Goal: Task Accomplishment & Management: Use online tool/utility

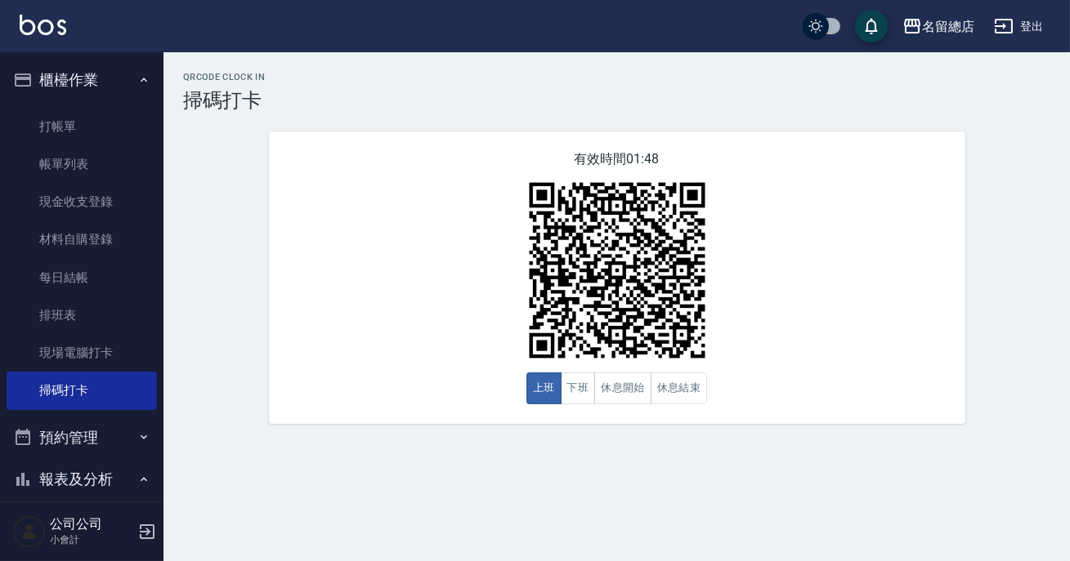
scroll to position [12, 0]
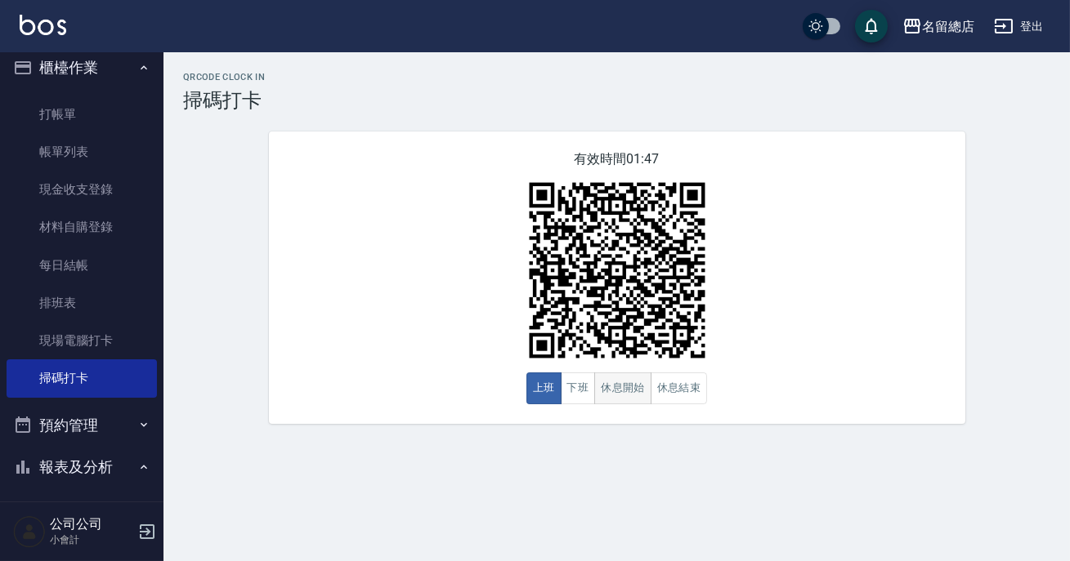
click at [632, 383] on button "休息開始" at bounding box center [622, 389] width 57 height 32
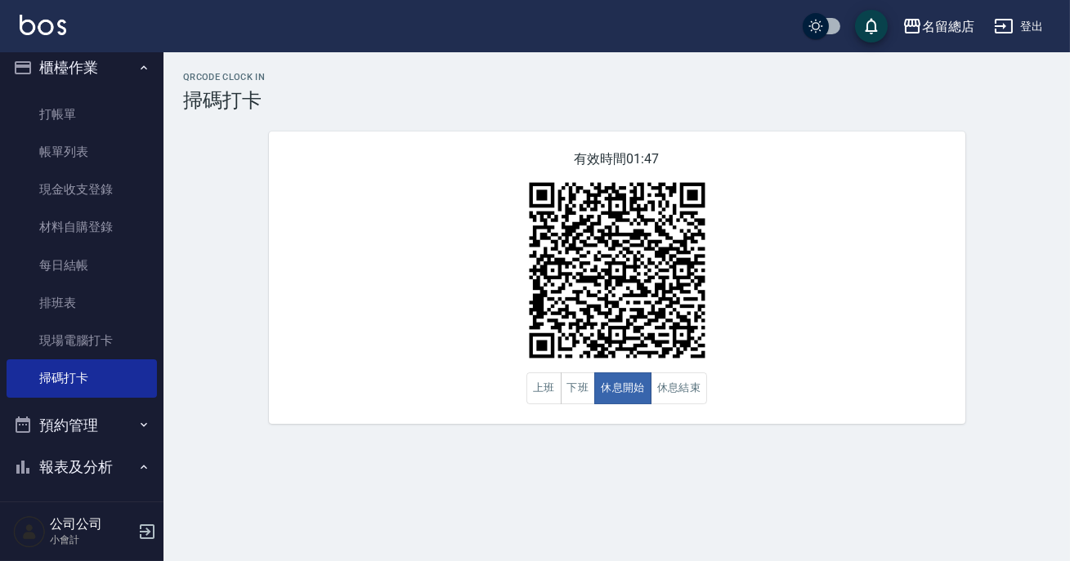
click at [809, 287] on div "有效時間 01:47 上班 下班 休息開始 休息結束" at bounding box center [617, 278] width 696 height 293
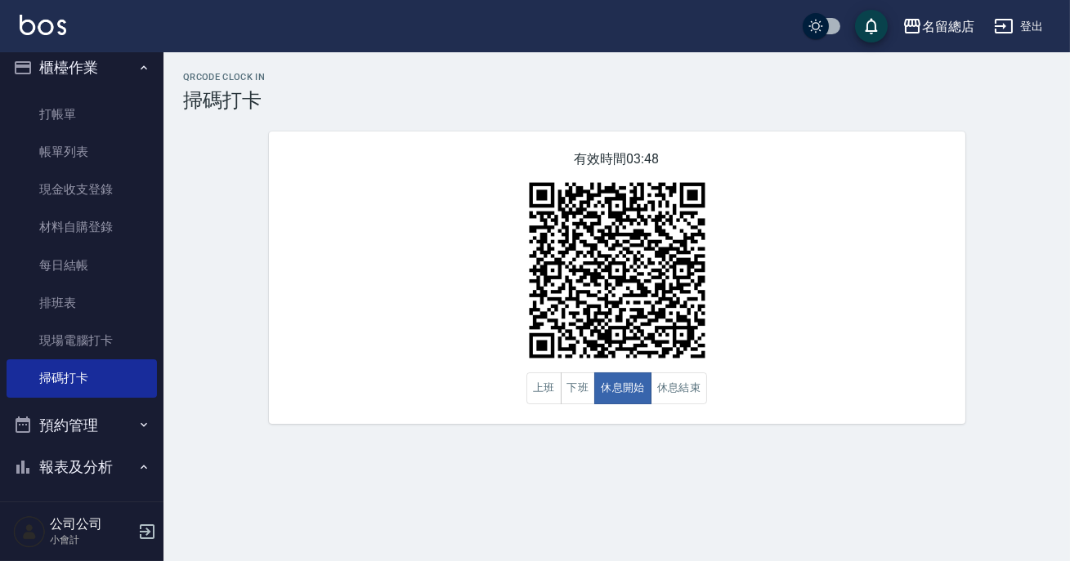
click at [1066, 535] on div "QRcode Clock In 掃碼打卡 有效時間 03:48 上班 下班 休息開始 休息結束" at bounding box center [535, 280] width 1070 height 561
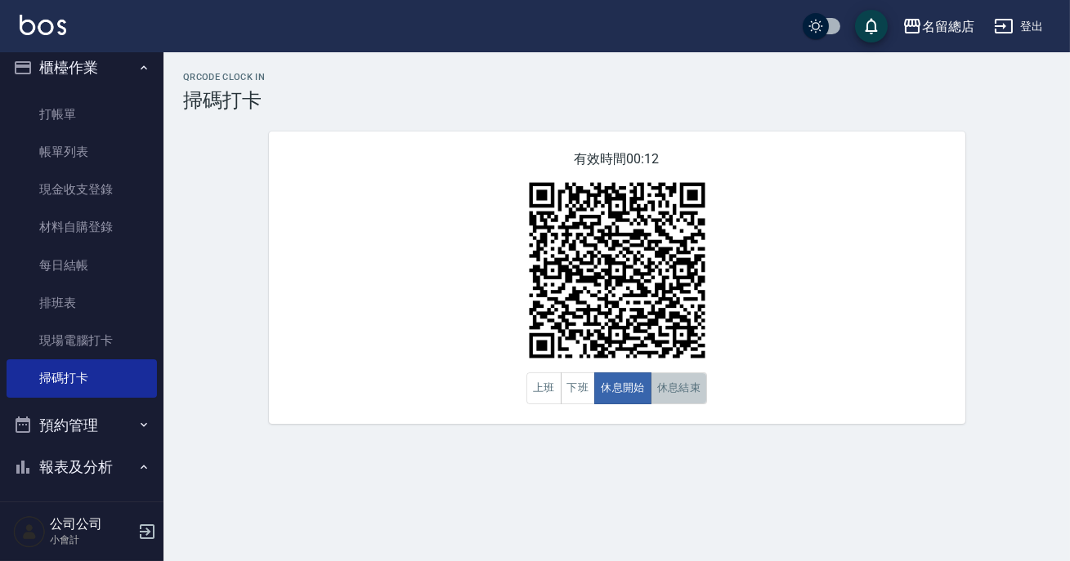
click at [674, 384] on button "休息結束" at bounding box center [678, 389] width 57 height 32
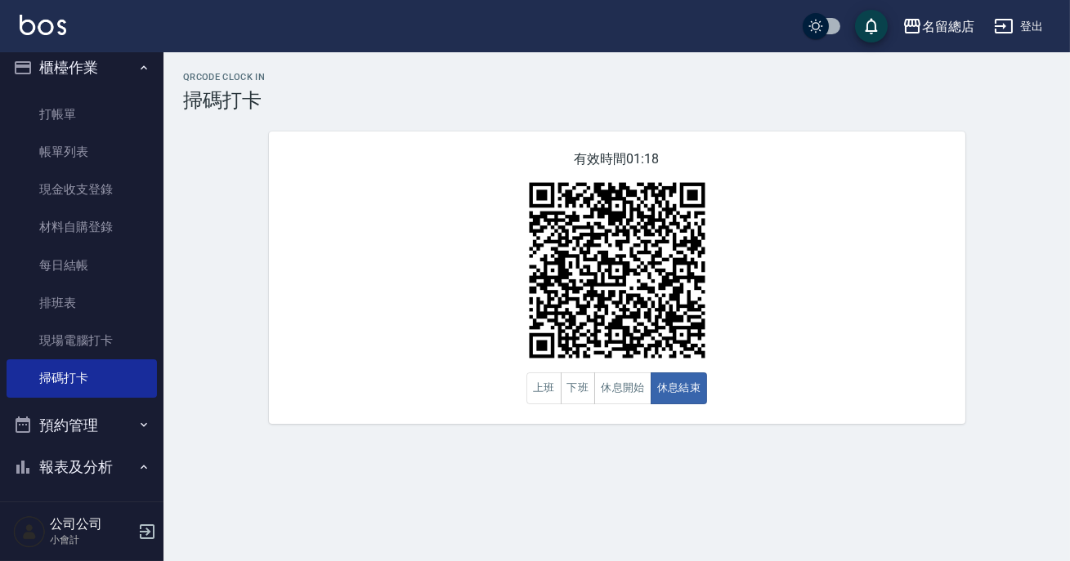
click at [712, 366] on img at bounding box center [617, 270] width 204 height 204
click at [627, 402] on button "休息開始" at bounding box center [622, 389] width 57 height 32
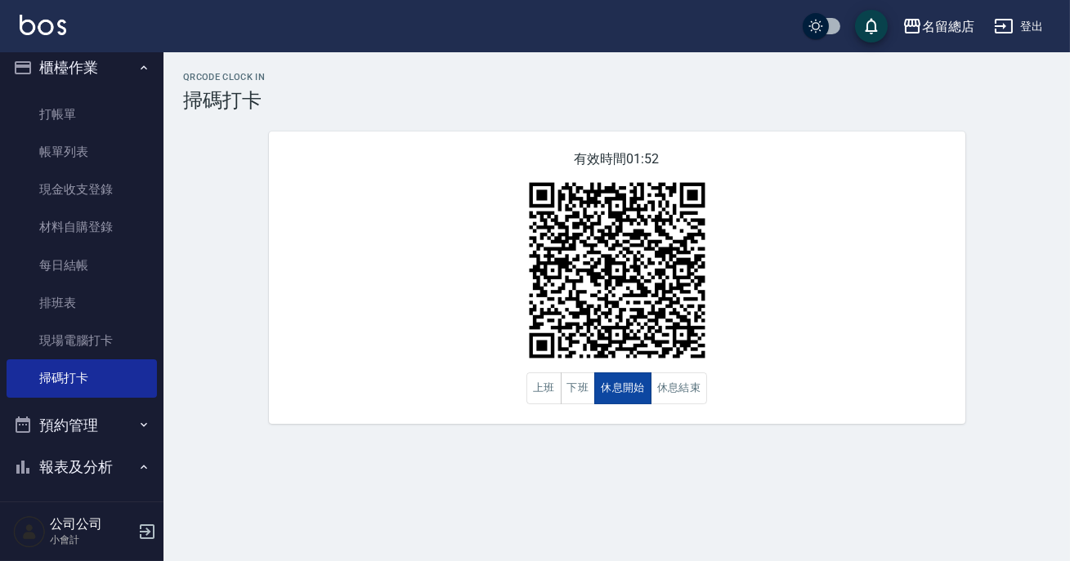
click at [627, 402] on button "休息開始" at bounding box center [622, 389] width 57 height 32
click at [686, 369] on img at bounding box center [617, 270] width 204 height 204
click at [686, 392] on button "休息結束" at bounding box center [678, 389] width 57 height 32
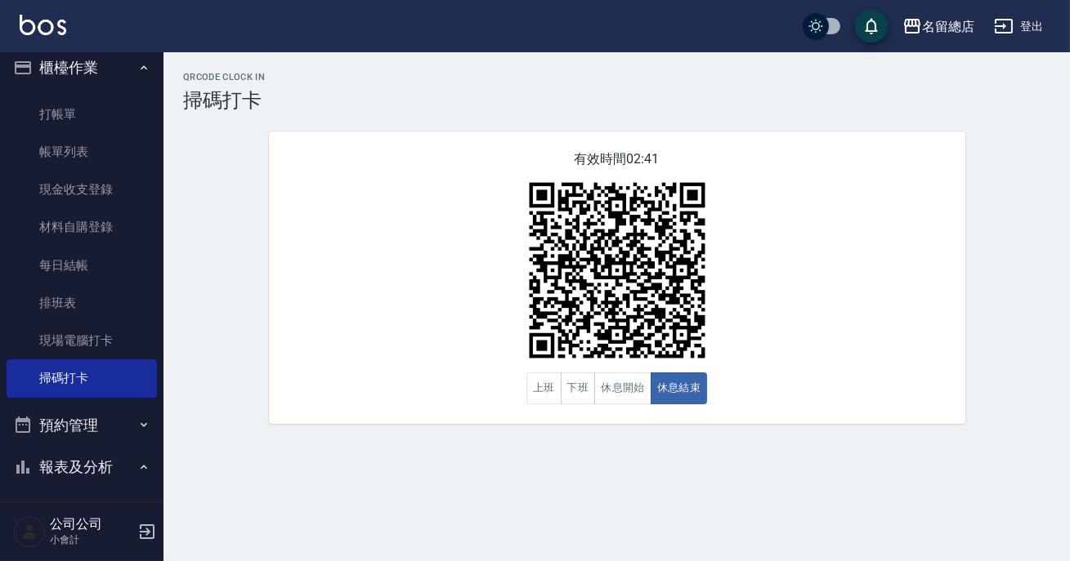
drag, startPoint x: 707, startPoint y: 425, endPoint x: 611, endPoint y: 328, distance: 136.4
click at [670, 391] on div "有效時間 02:41 上班 下班 休息開始 休息結束" at bounding box center [617, 278] width 696 height 293
click at [622, 406] on div "有效時間 02:40 上班 下班 休息開始 休息結束" at bounding box center [617, 278] width 696 height 293
click at [634, 400] on button "休息開始" at bounding box center [622, 389] width 57 height 32
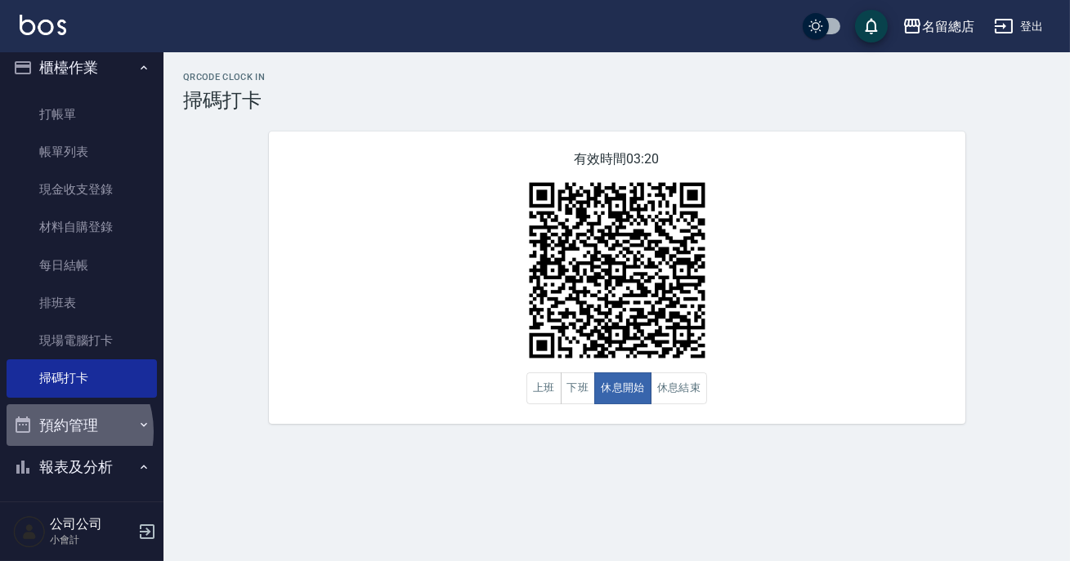
click at [57, 433] on button "預約管理" at bounding box center [82, 426] width 150 height 42
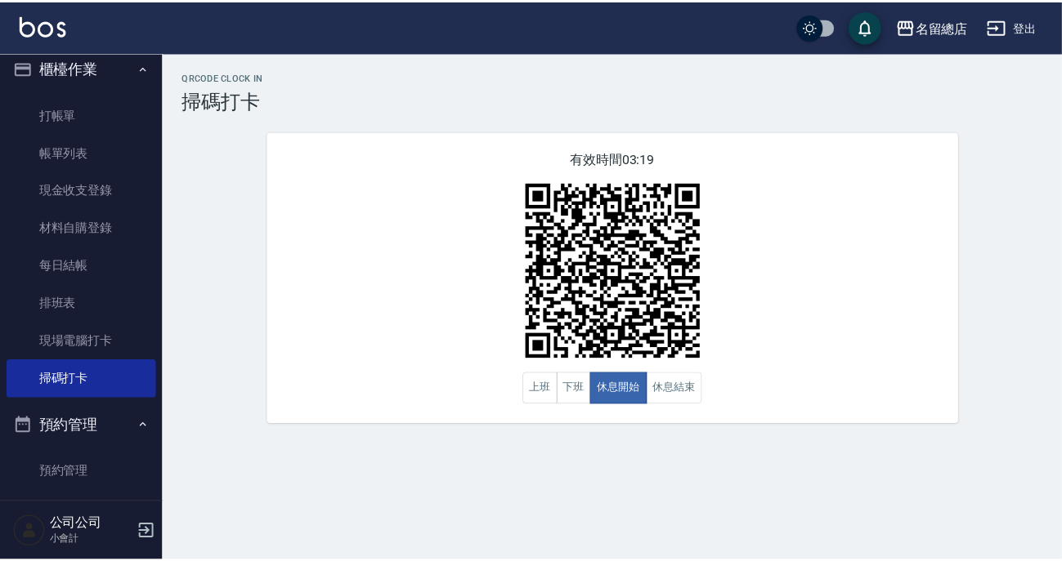
scroll to position [310, 0]
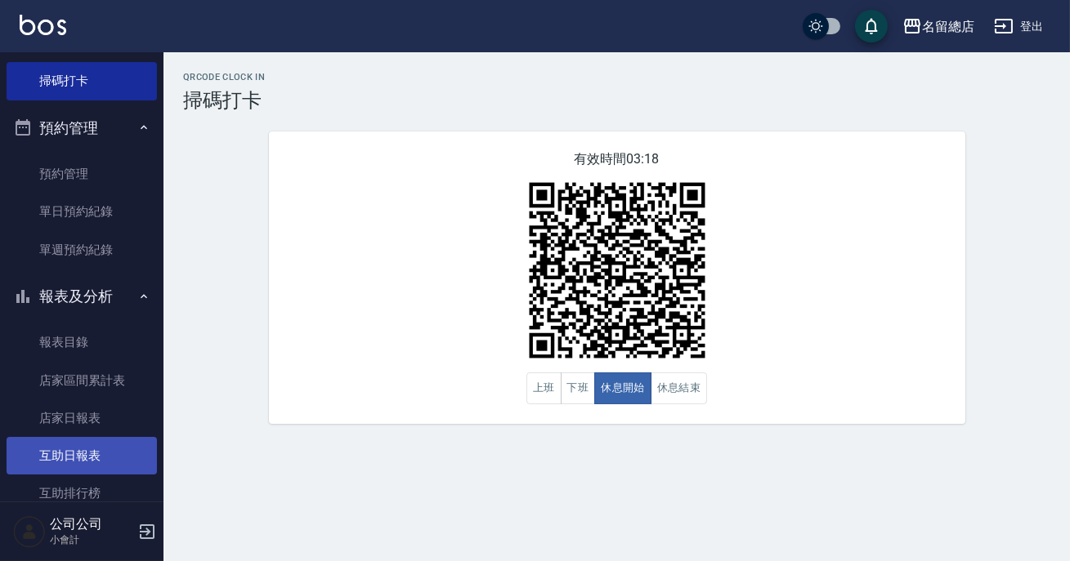
click at [87, 452] on link "互助日報表" at bounding box center [82, 456] width 150 height 38
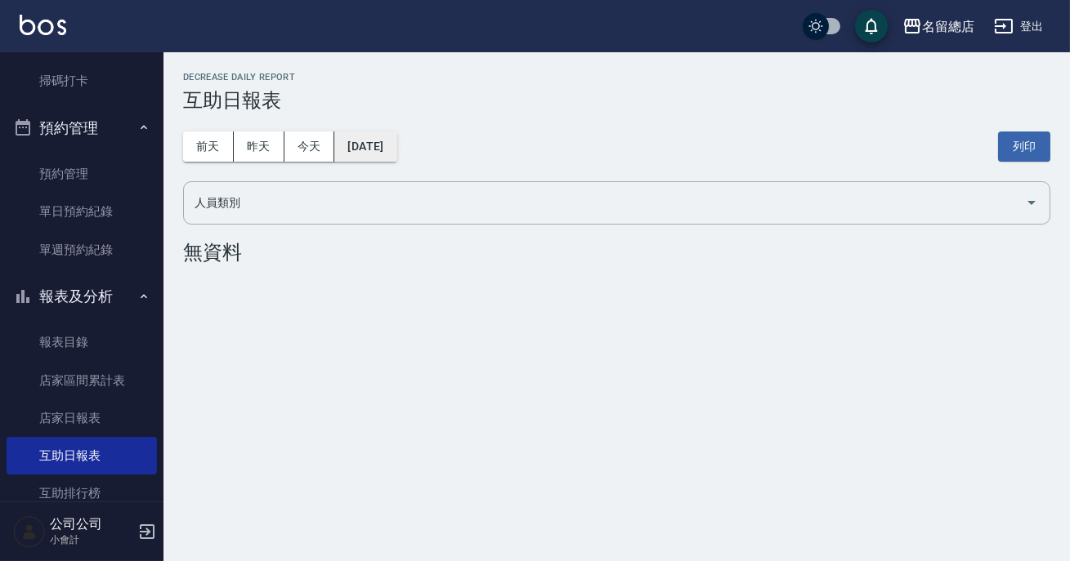
click at [358, 152] on button "[DATE]" at bounding box center [365, 147] width 62 height 30
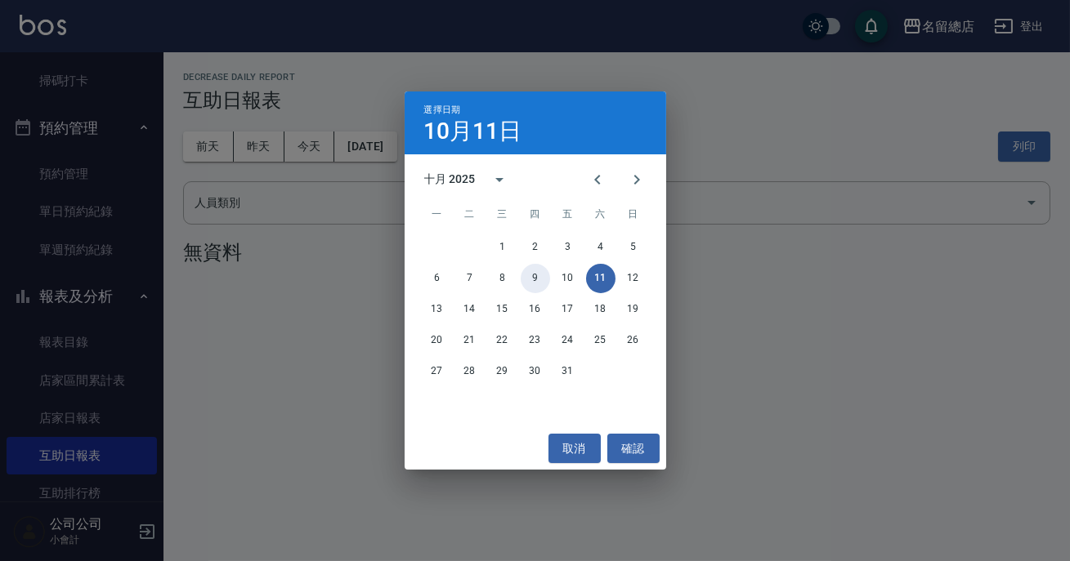
click at [532, 273] on button "9" at bounding box center [535, 278] width 29 height 29
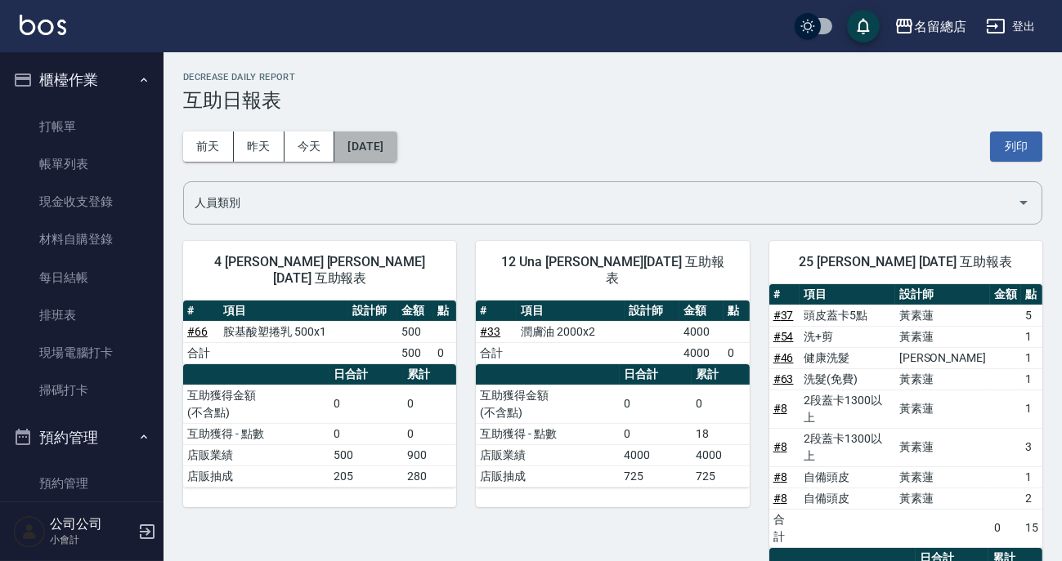
click at [334, 149] on button "[DATE]" at bounding box center [365, 147] width 62 height 30
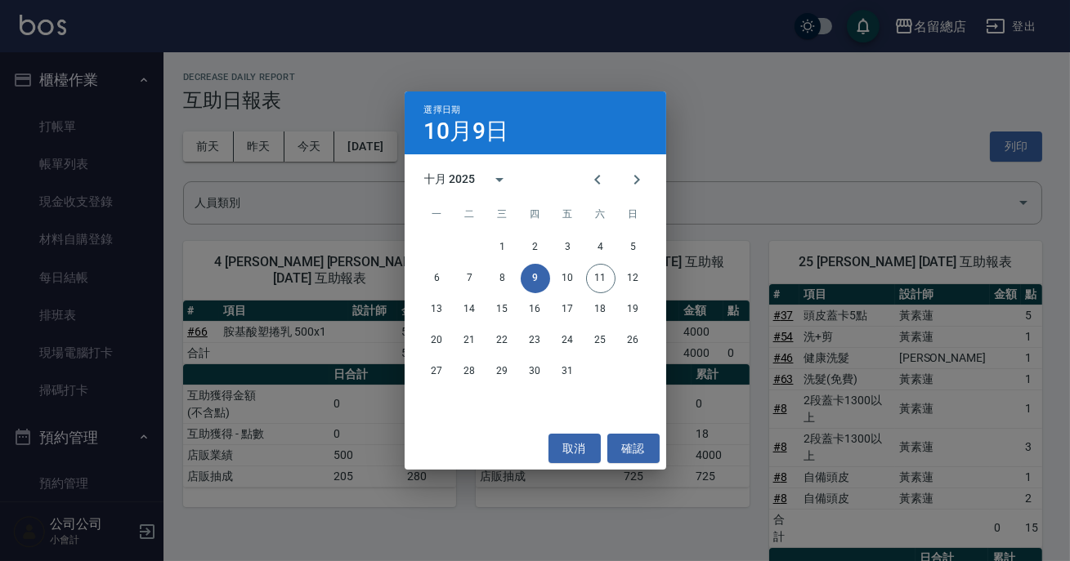
click at [300, 140] on div "選擇日期 10月9日 十月 2025 一 二 三 四 五 六 日 1 2 3 4 5 6 7 8 9 10 11 12 13 14 15 16 17 18 1…" at bounding box center [535, 280] width 1070 height 561
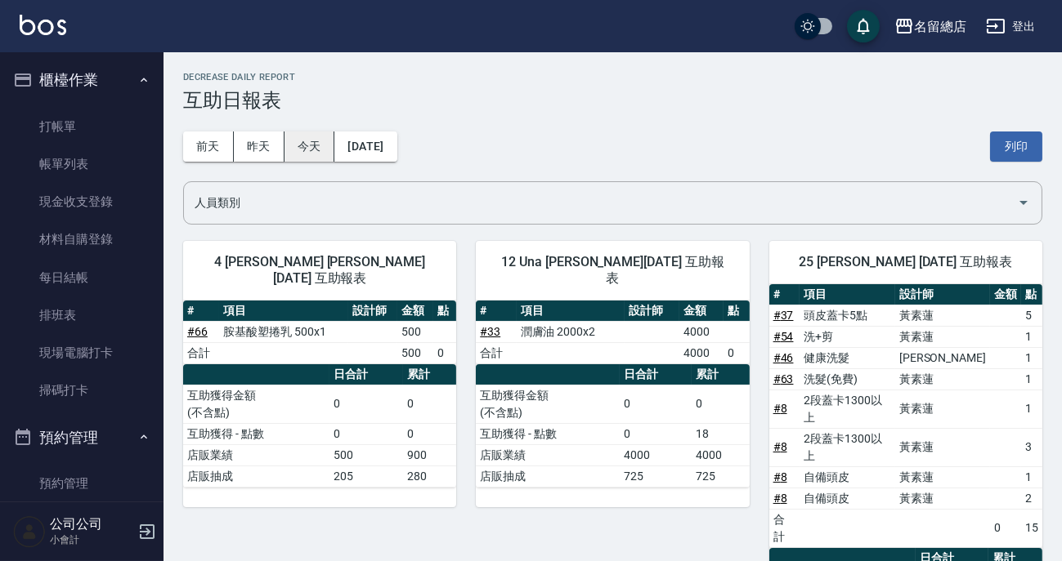
click at [312, 141] on button "今天" at bounding box center [309, 147] width 51 height 30
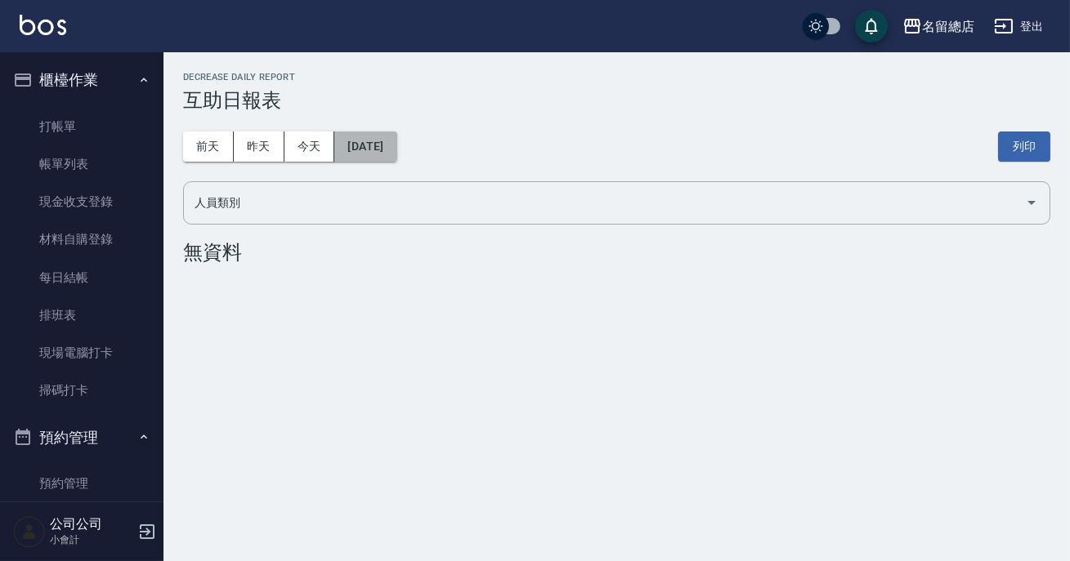
click at [396, 137] on button "[DATE]" at bounding box center [365, 147] width 62 height 30
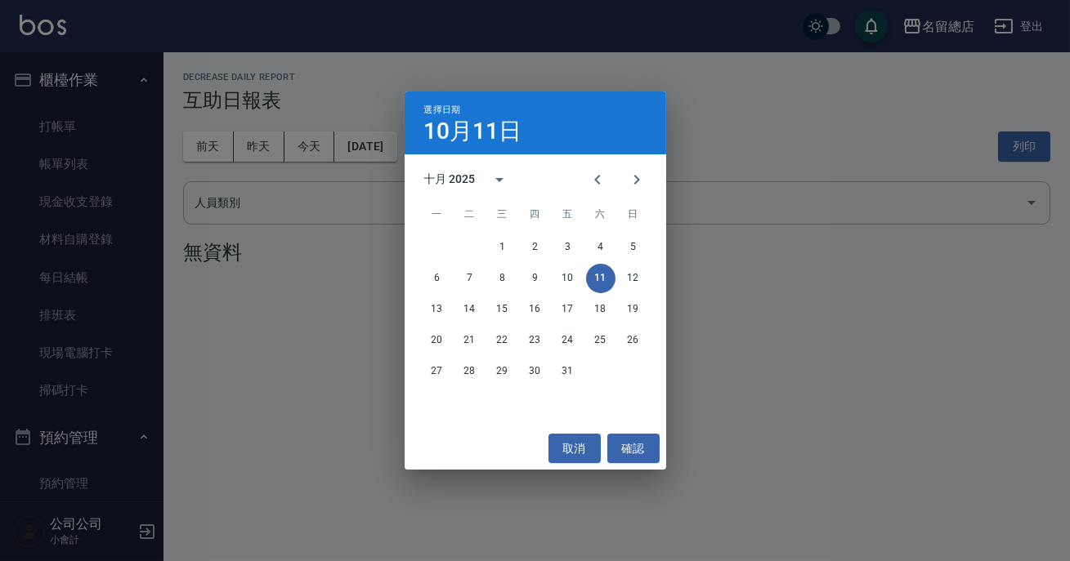
click at [923, 162] on div "選擇日期 [DATE] 十月 2025 一 二 三 四 五 六 日 1 2 3 4 5 6 7 8 9 10 11 12 13 14 15 16 17 18 …" at bounding box center [535, 280] width 1070 height 561
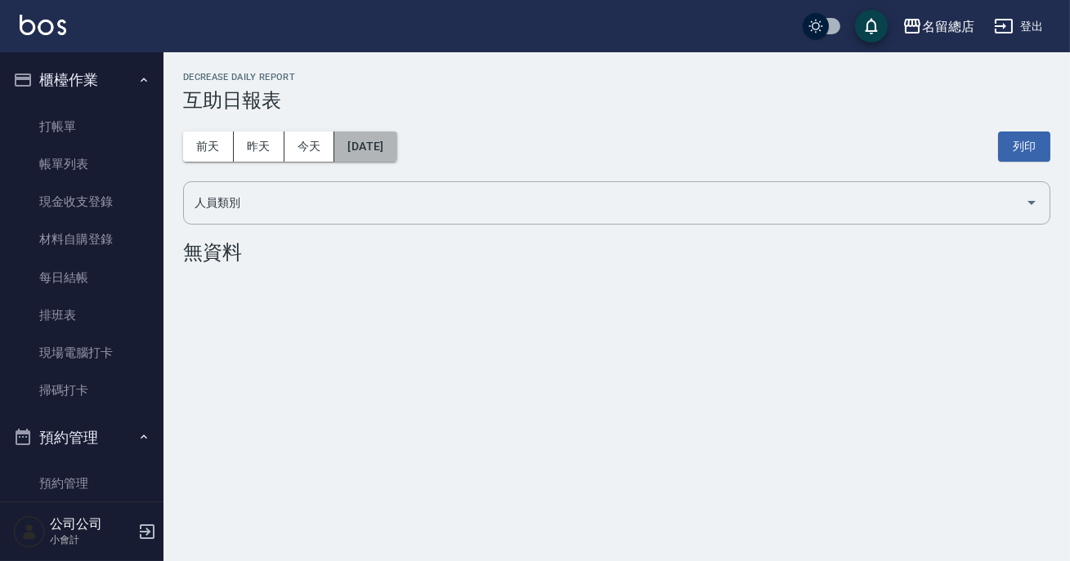
click at [380, 148] on button "[DATE]" at bounding box center [365, 147] width 62 height 30
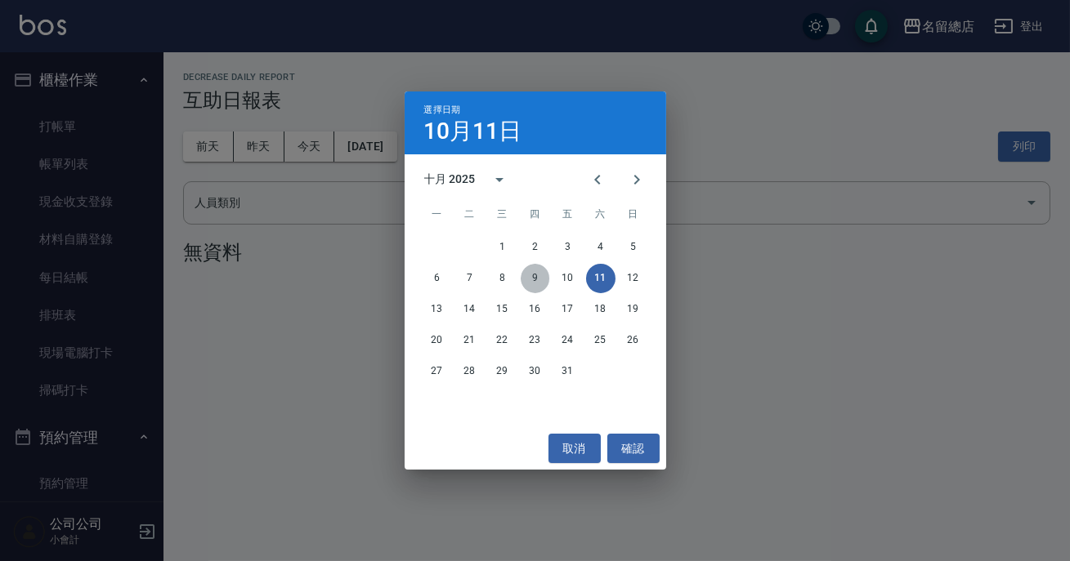
click at [543, 279] on button "9" at bounding box center [535, 278] width 29 height 29
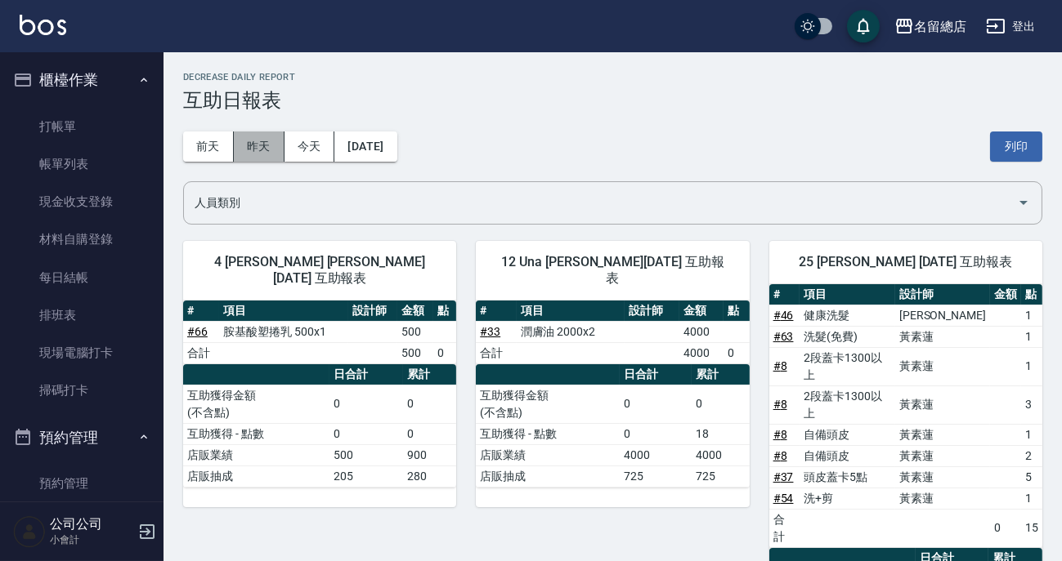
click at [265, 137] on button "昨天" at bounding box center [259, 147] width 51 height 30
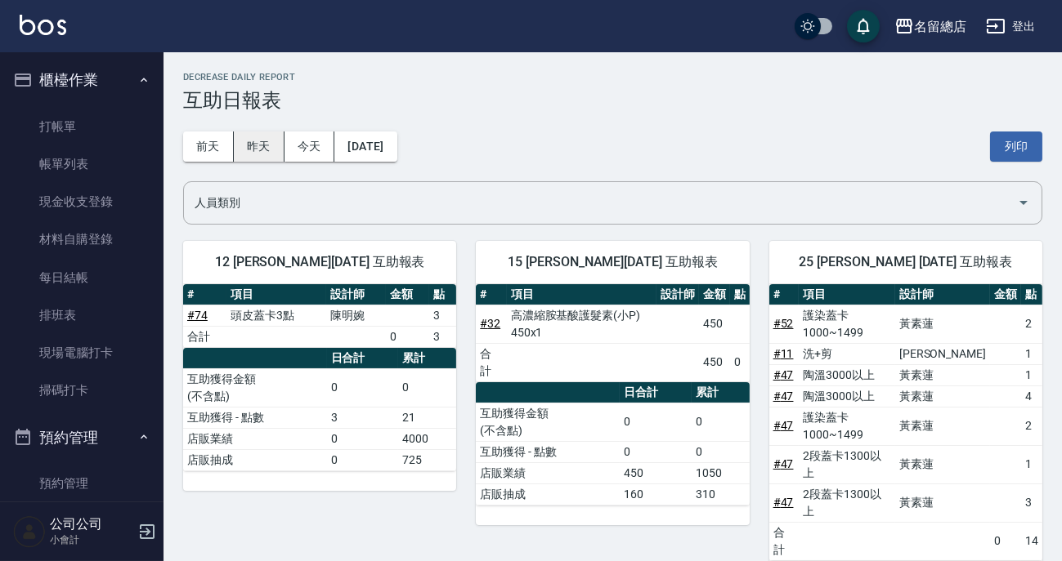
click at [248, 152] on button "昨天" at bounding box center [259, 147] width 51 height 30
click at [324, 137] on button "今天" at bounding box center [309, 147] width 51 height 30
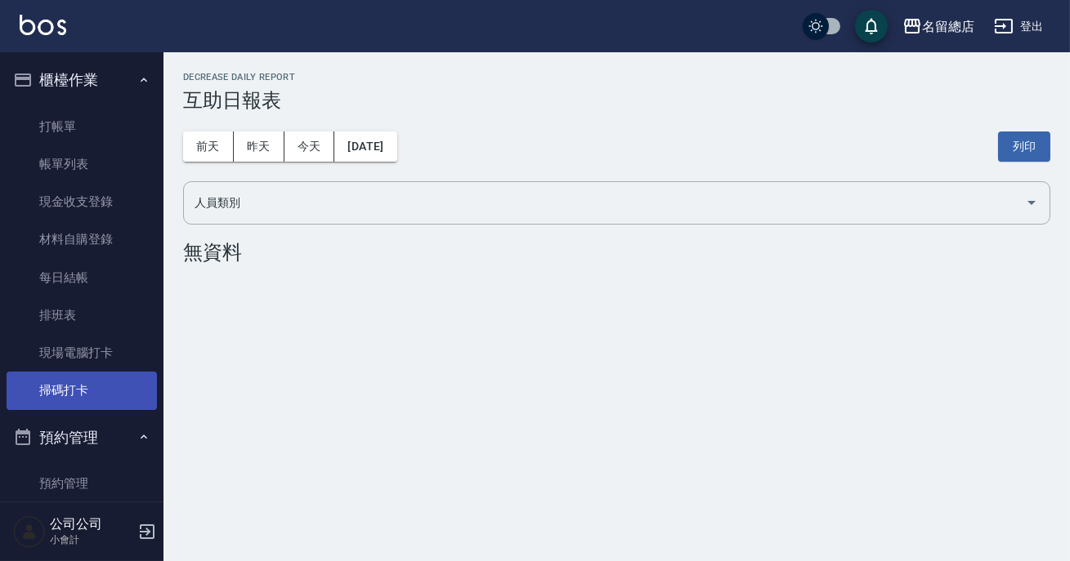
click at [74, 393] on link "掃碼打卡" at bounding box center [82, 391] width 150 height 38
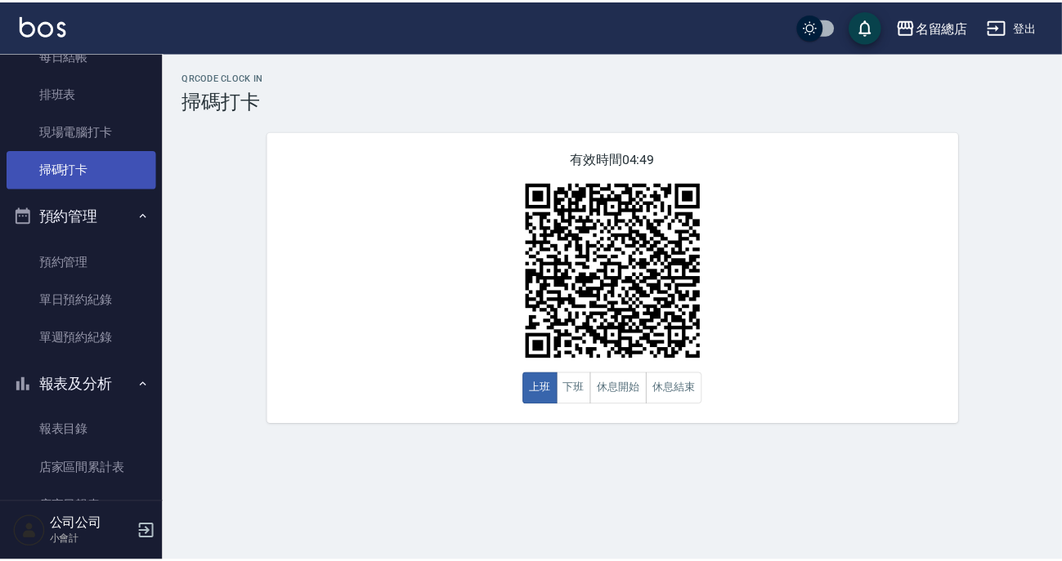
scroll to position [297, 0]
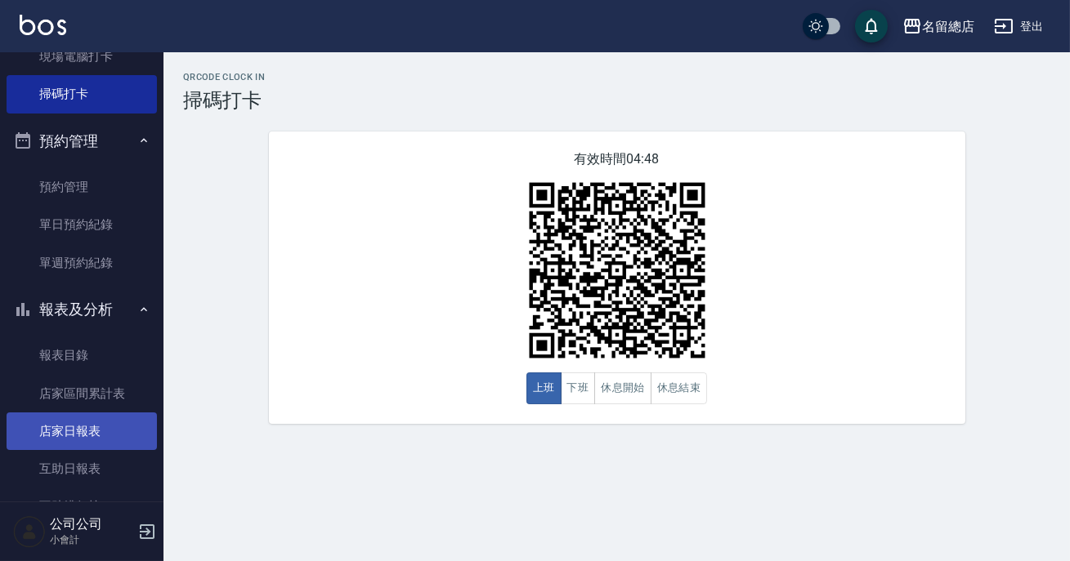
click at [83, 442] on link "店家日報表" at bounding box center [82, 432] width 150 height 38
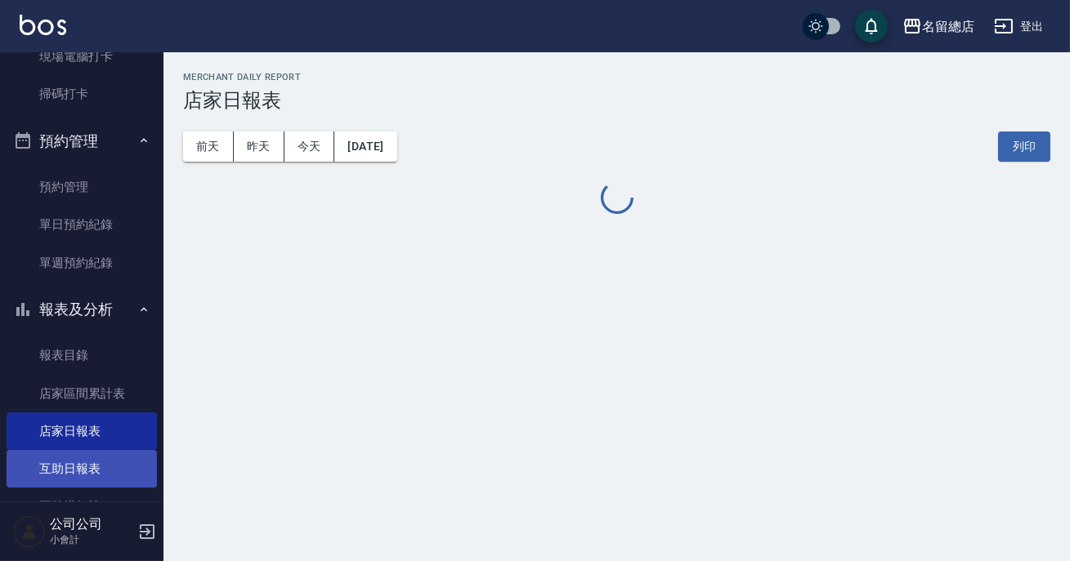
click at [89, 461] on link "互助日報表" at bounding box center [82, 469] width 150 height 38
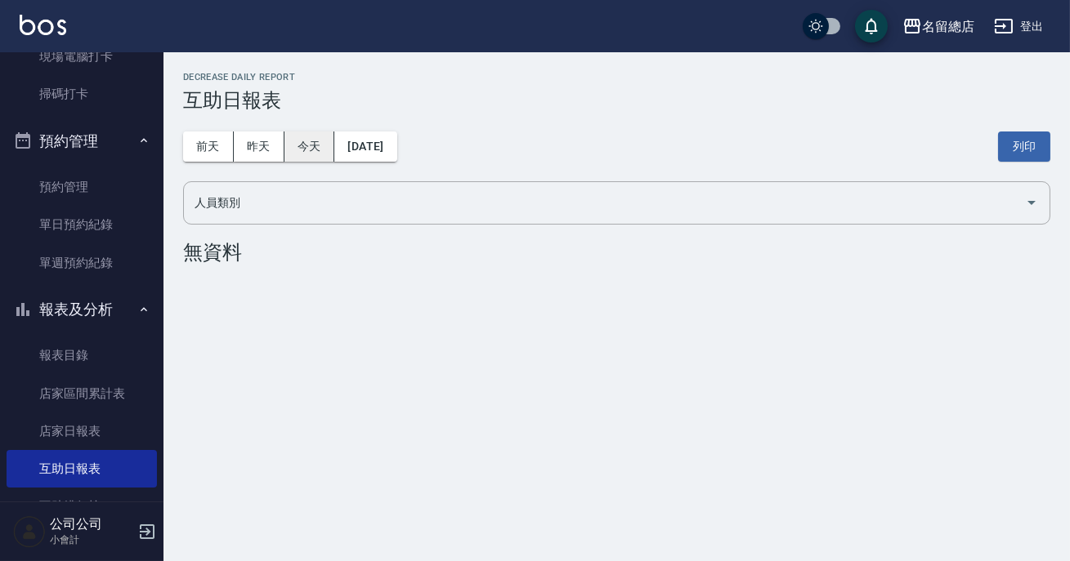
click at [300, 159] on button "今天" at bounding box center [309, 147] width 51 height 30
click at [257, 151] on button "昨天" at bounding box center [259, 147] width 51 height 30
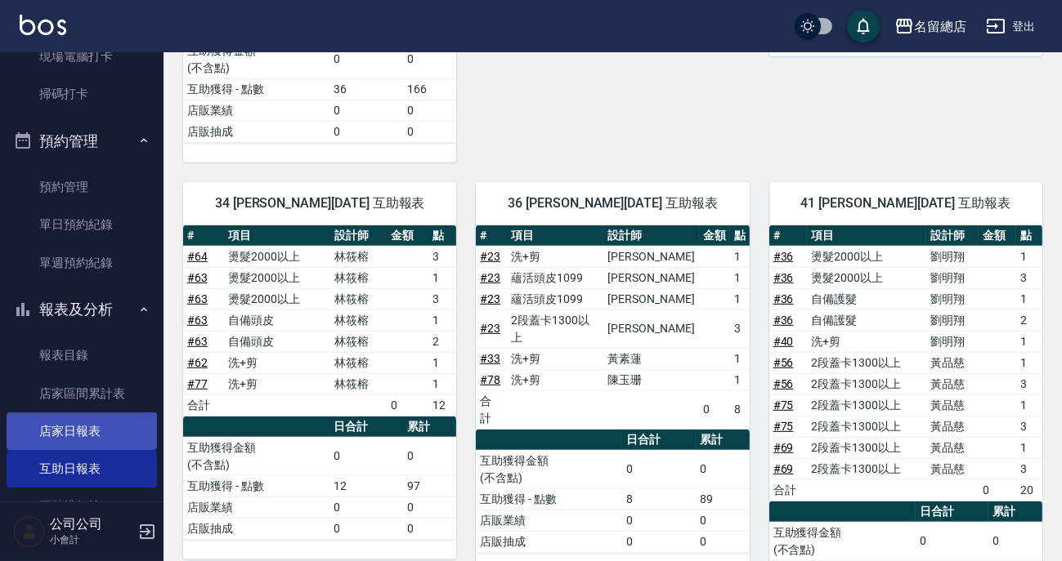
scroll to position [510, 0]
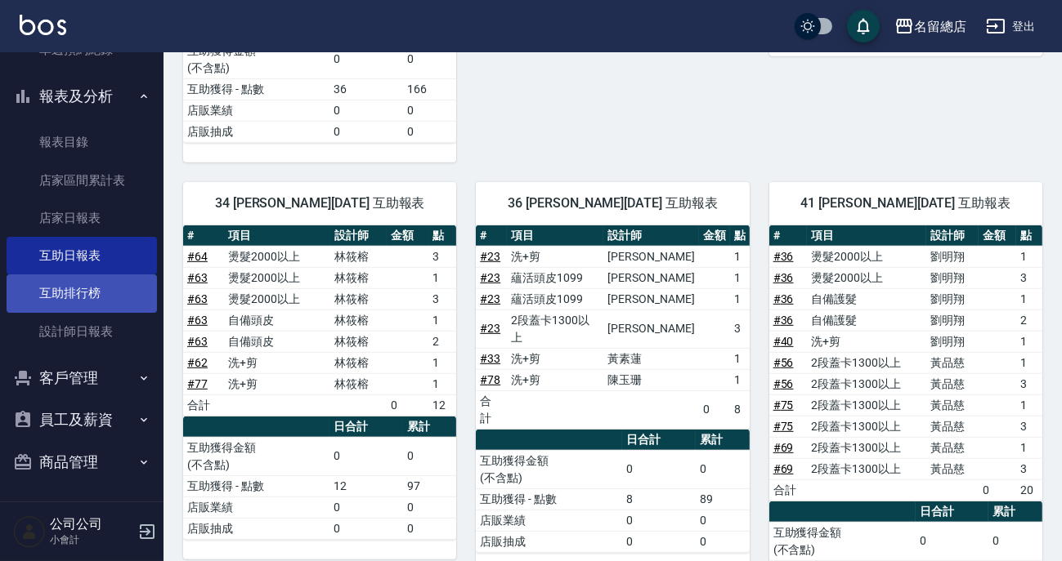
click at [82, 285] on link "互助排行榜" at bounding box center [82, 294] width 150 height 38
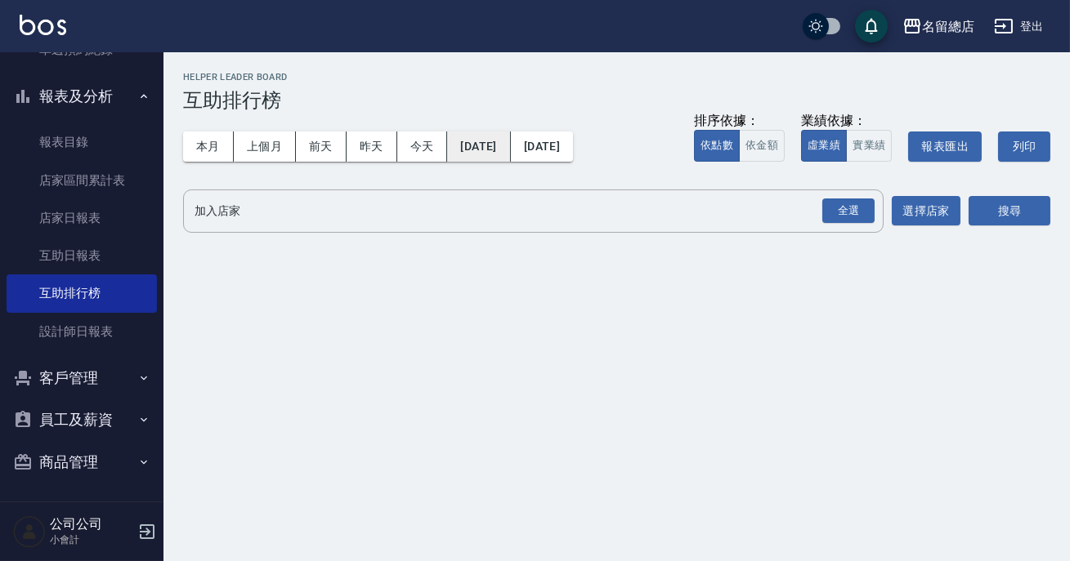
click at [510, 145] on button "[DATE]" at bounding box center [478, 147] width 63 height 30
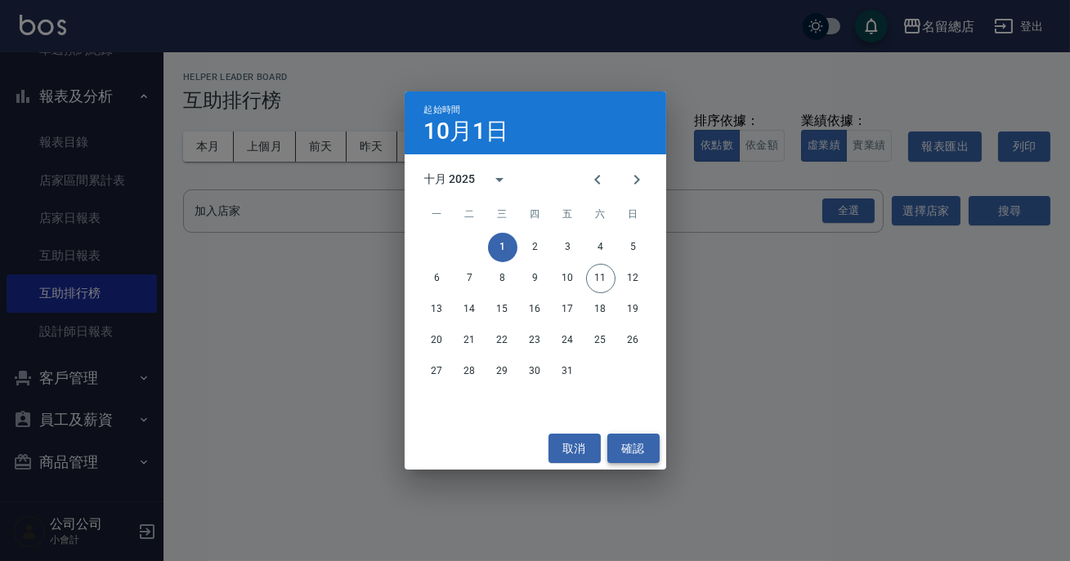
click at [629, 457] on button "確認" at bounding box center [633, 449] width 52 height 30
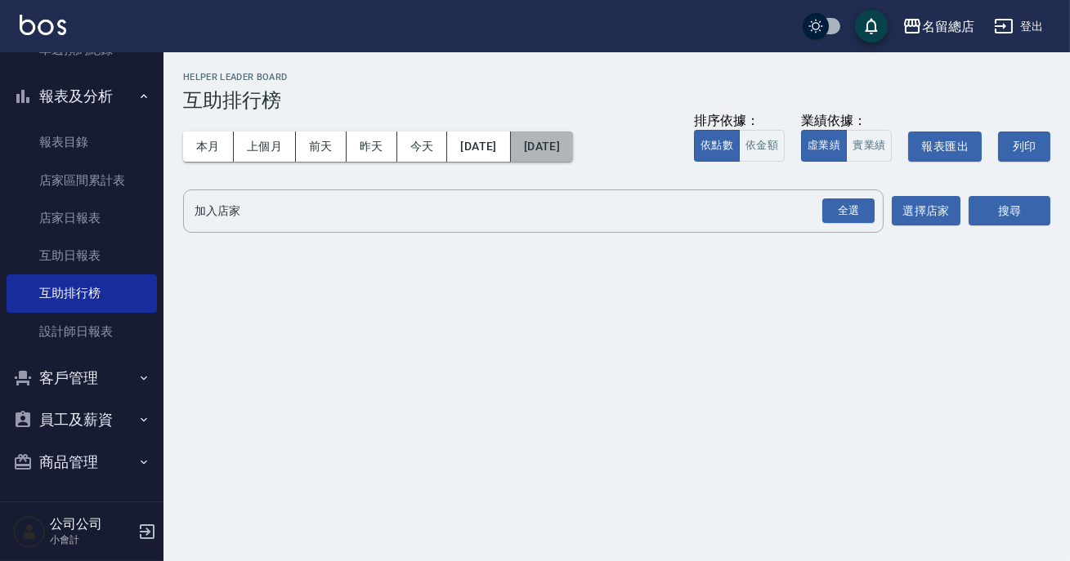
click at [573, 147] on button "[DATE]" at bounding box center [542, 147] width 62 height 30
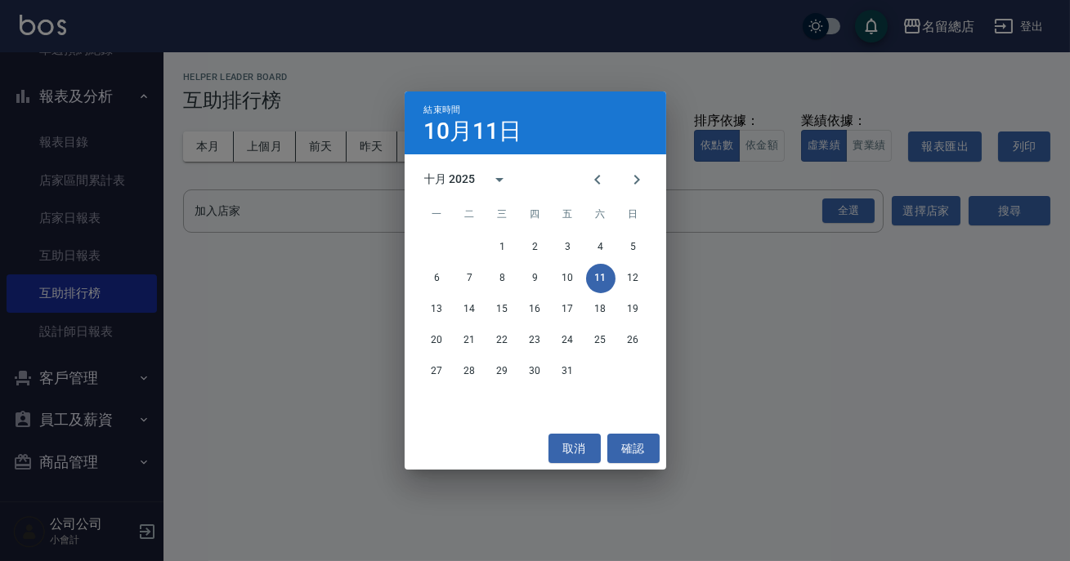
click at [634, 425] on div "1 2 3 4 5 6 7 8 9 10 11 12 13 14 15 16 17 18 19 20 21 22 23 24 25 26 27 28 29 3…" at bounding box center [535, 329] width 261 height 196
click at [646, 452] on button "確認" at bounding box center [633, 449] width 52 height 30
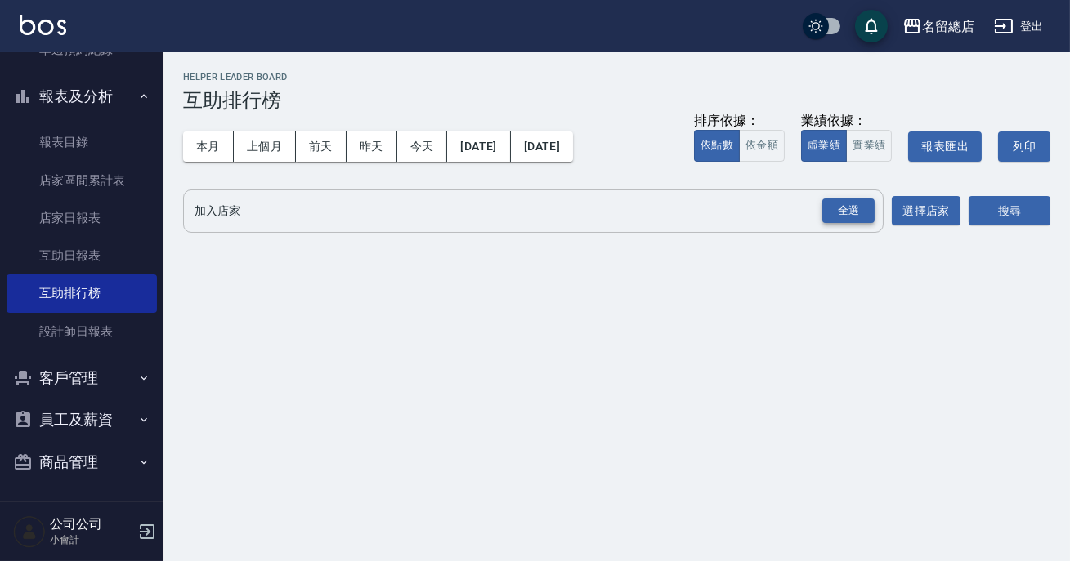
click at [865, 213] on div "全選" at bounding box center [848, 211] width 52 height 25
click at [976, 208] on button "搜尋" at bounding box center [1009, 212] width 82 height 30
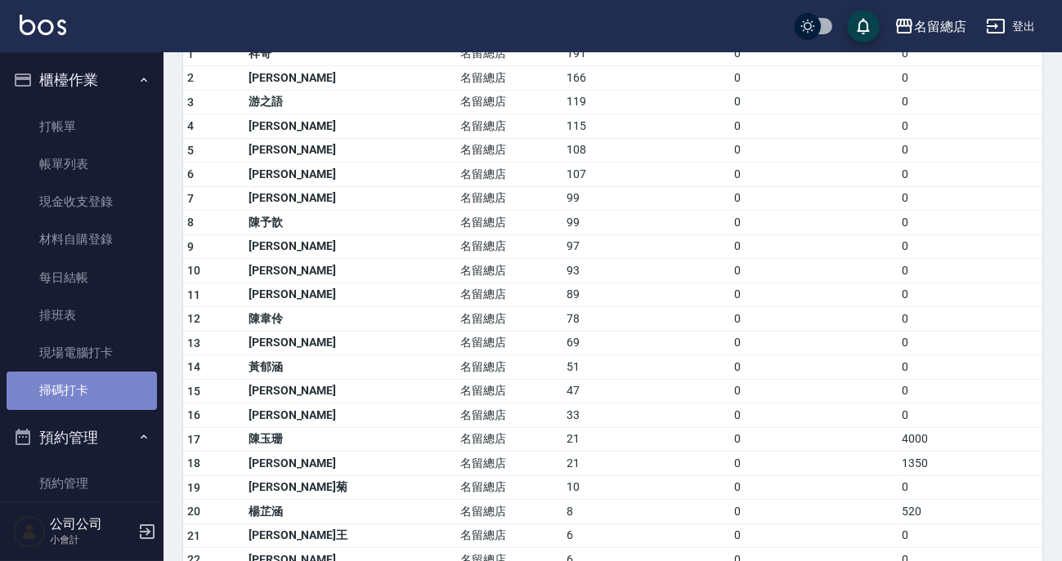
click at [118, 396] on link "掃碼打卡" at bounding box center [82, 391] width 150 height 38
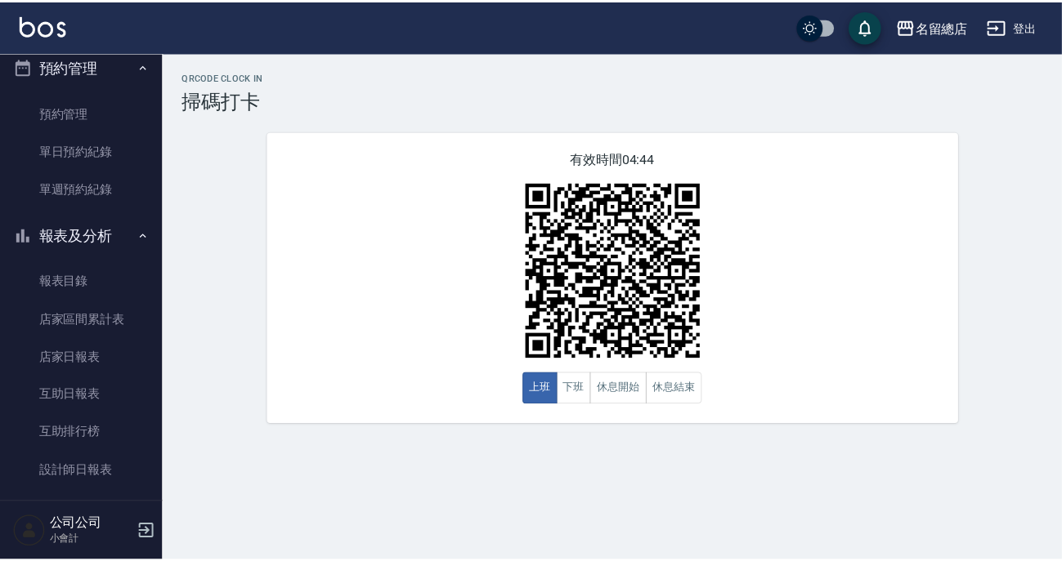
scroll to position [510, 0]
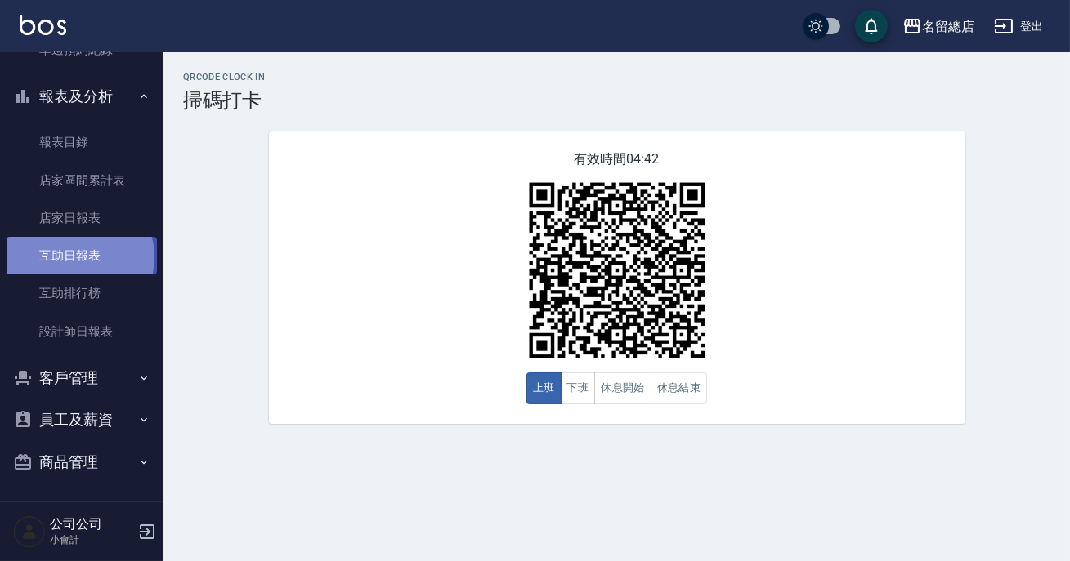
drag, startPoint x: 78, startPoint y: 257, endPoint x: 88, endPoint y: 254, distance: 10.1
click at [80, 257] on link "互助日報表" at bounding box center [82, 256] width 150 height 38
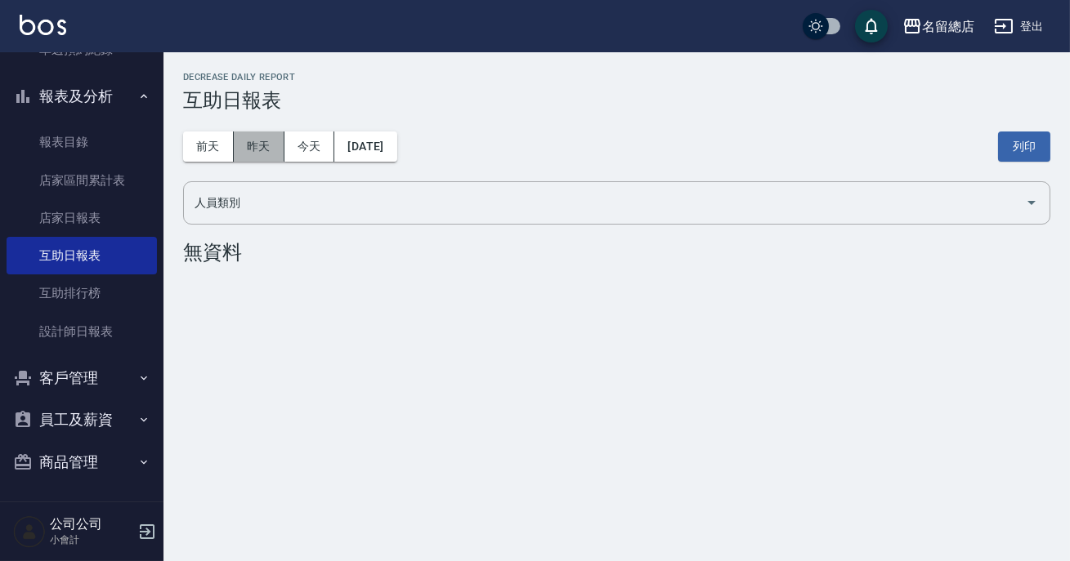
click at [242, 142] on button "昨天" at bounding box center [259, 147] width 51 height 30
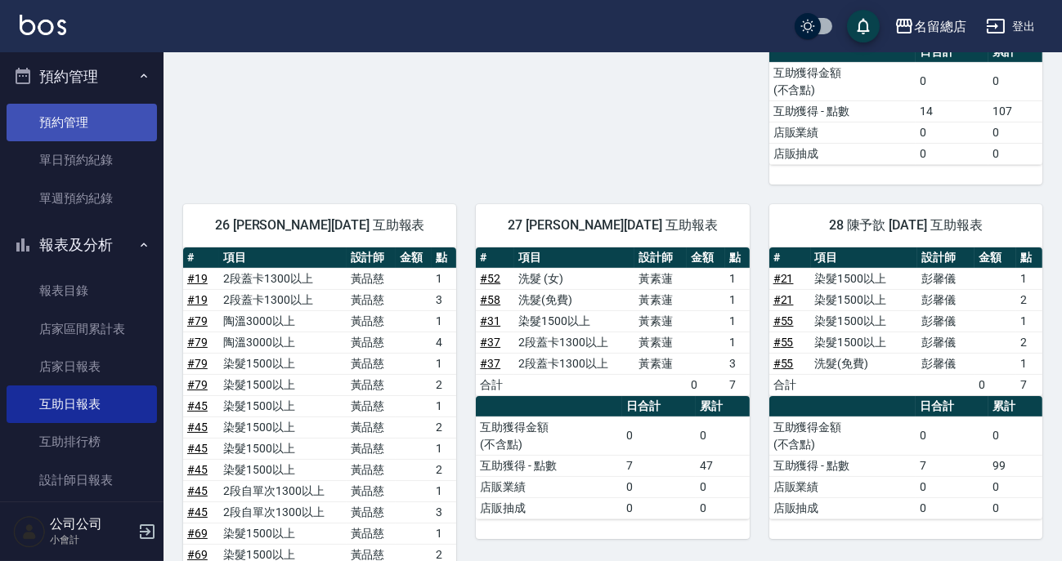
scroll to position [287, 0]
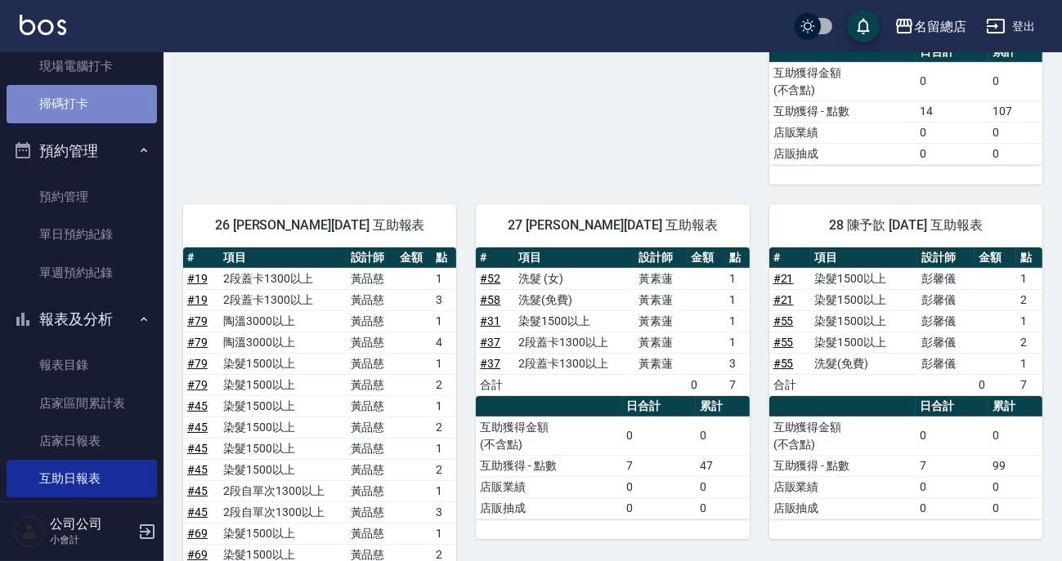
click at [102, 114] on link "掃碼打卡" at bounding box center [82, 104] width 150 height 38
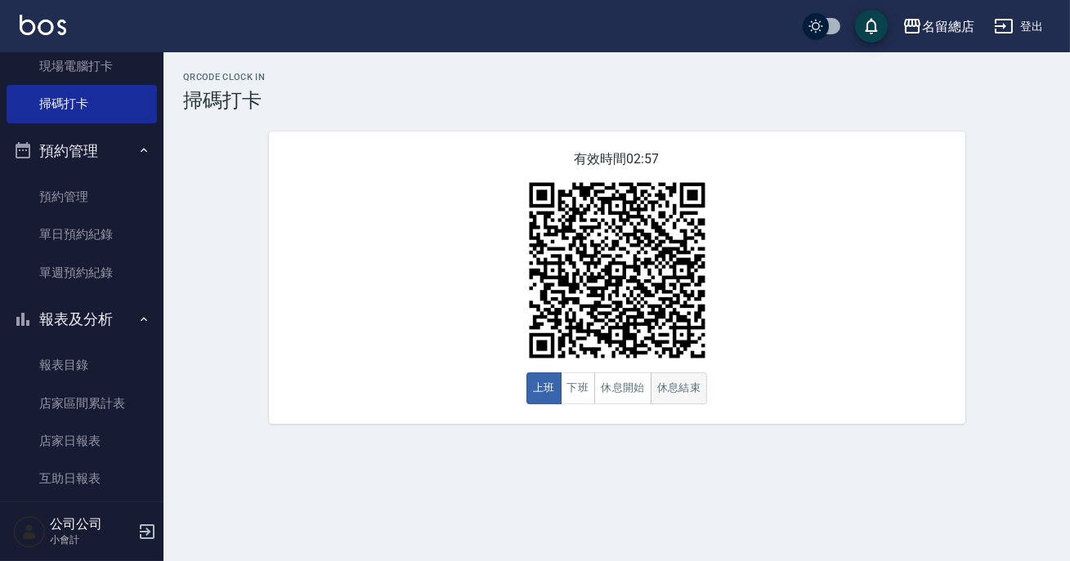
click at [662, 400] on button "休息結束" at bounding box center [678, 389] width 57 height 32
